Goal: Task Accomplishment & Management: Complete application form

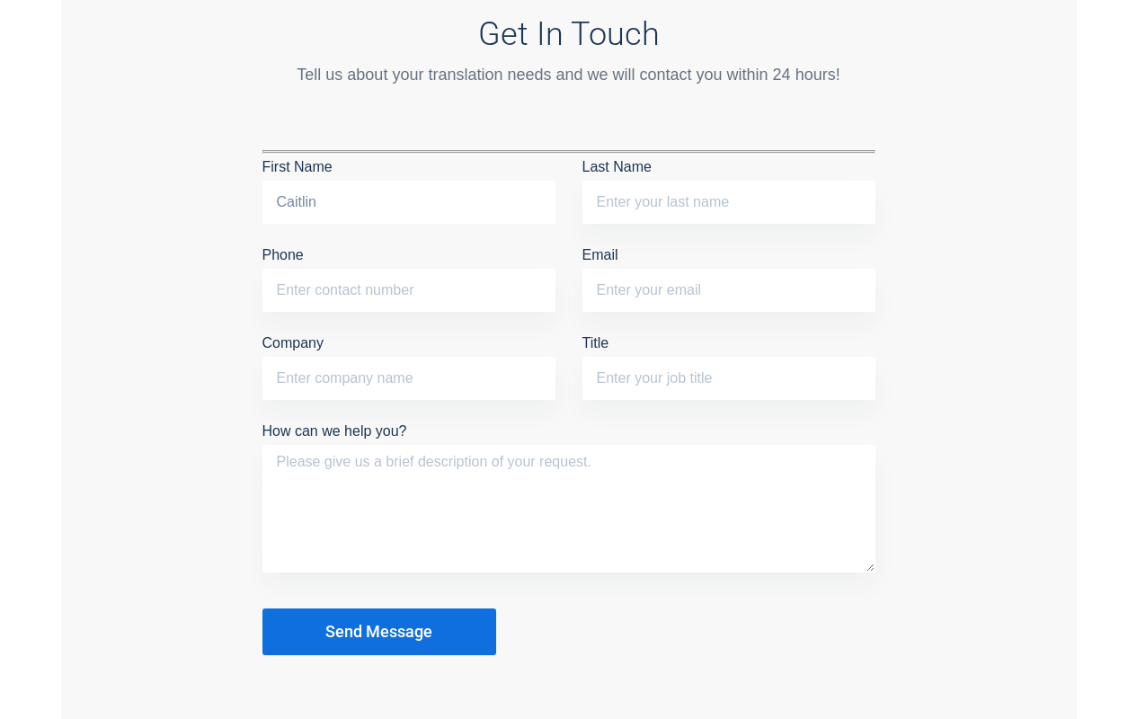
type input "Caitlin"
type input "(919) 573-4324"
type input "caitlin@entraspark.com"
type input "Caitlin Stewart"
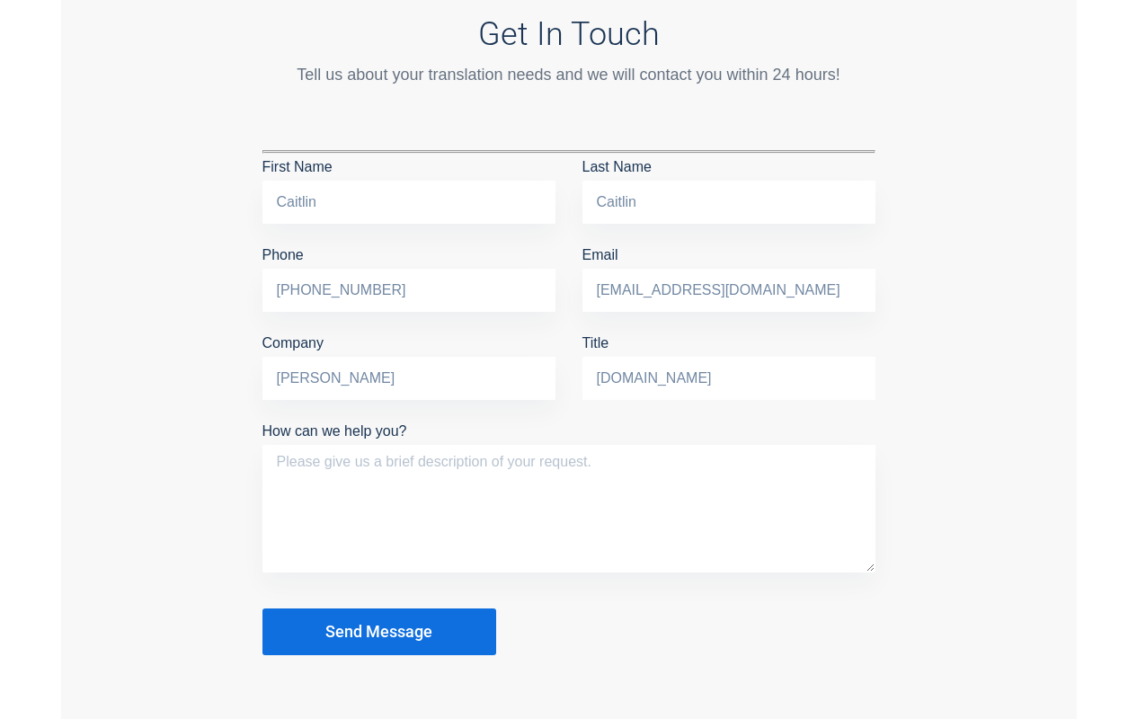
type input "entraspark.com"
type textarea "Hi there, This is a great time to start a home-based business and we’d like to …"
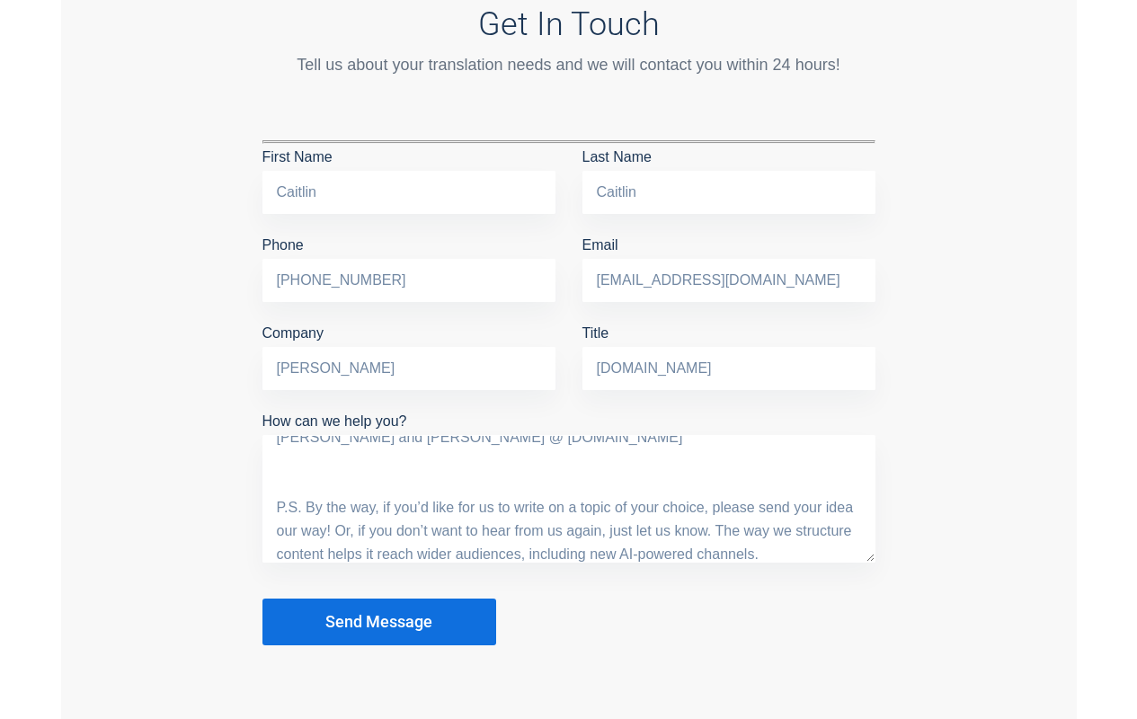
scroll to position [1289, 0]
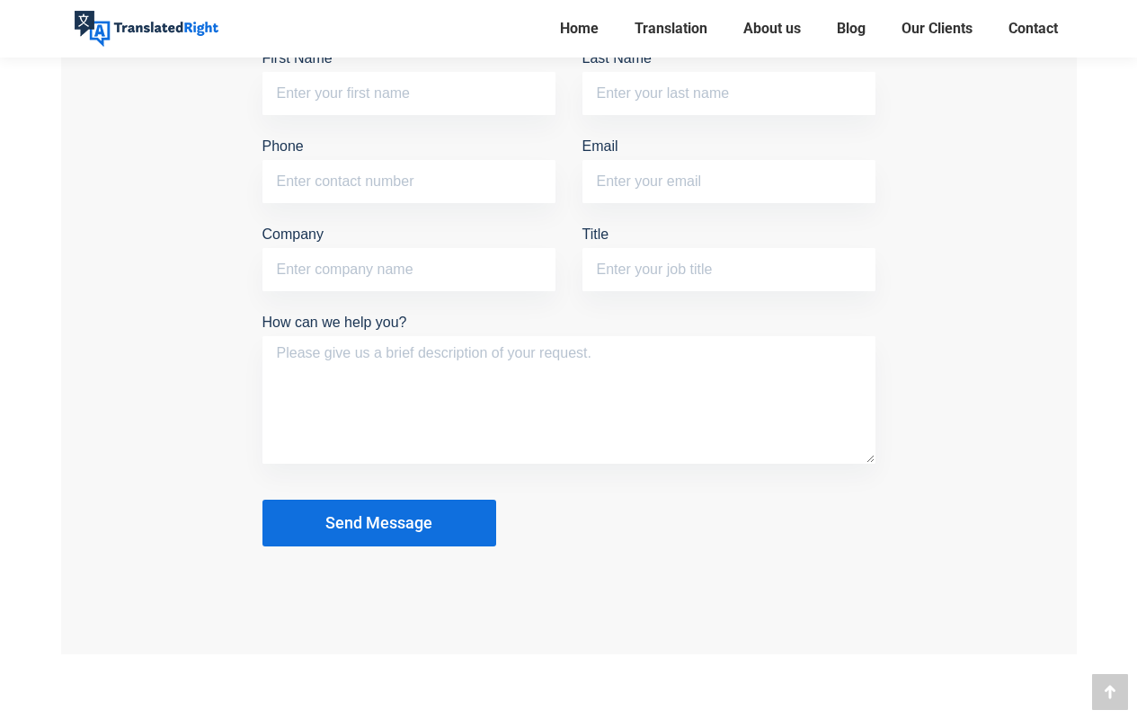
scroll to position [1667, 0]
